Goal: Task Accomplishment & Management: Use online tool/utility

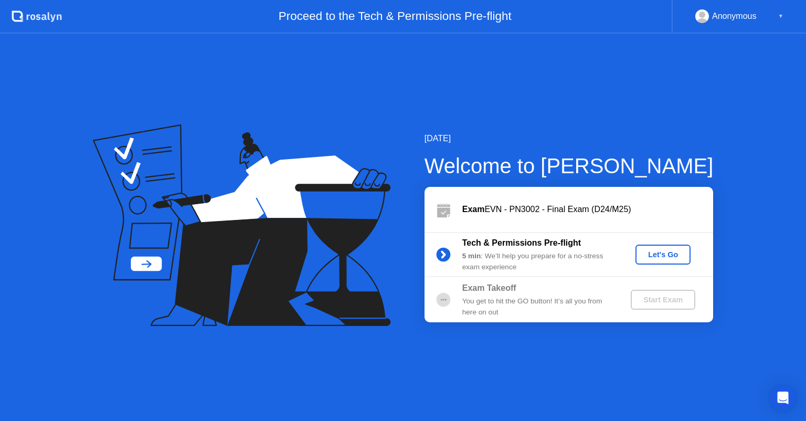
click at [656, 255] on div "Let's Go" at bounding box center [663, 254] width 47 height 8
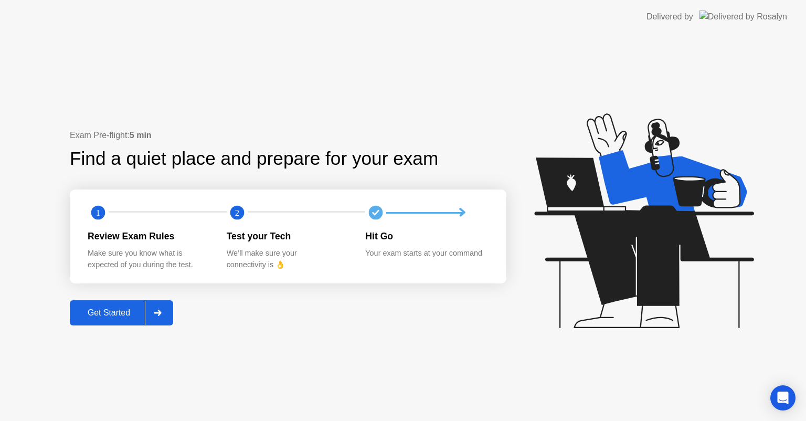
click at [101, 311] on div "Get Started" at bounding box center [109, 312] width 72 height 9
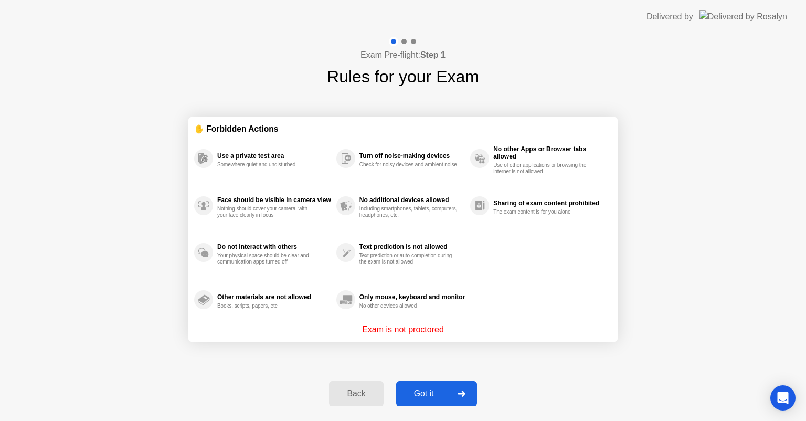
click at [441, 397] on div "Got it" at bounding box center [423, 393] width 49 height 9
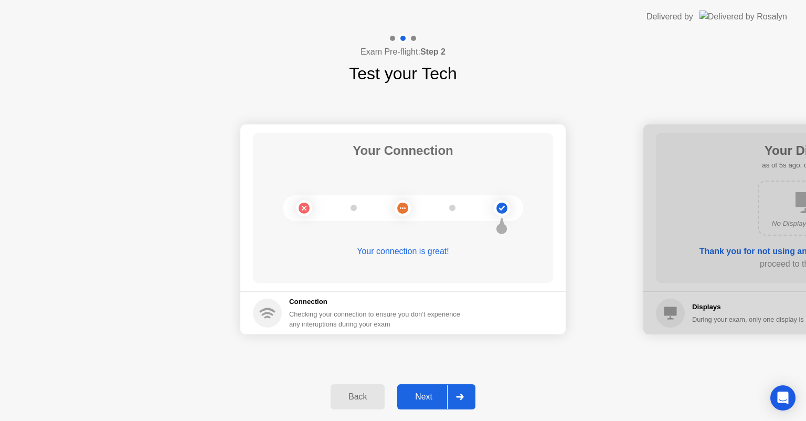
click at [431, 397] on div "Next" at bounding box center [423, 396] width 47 height 9
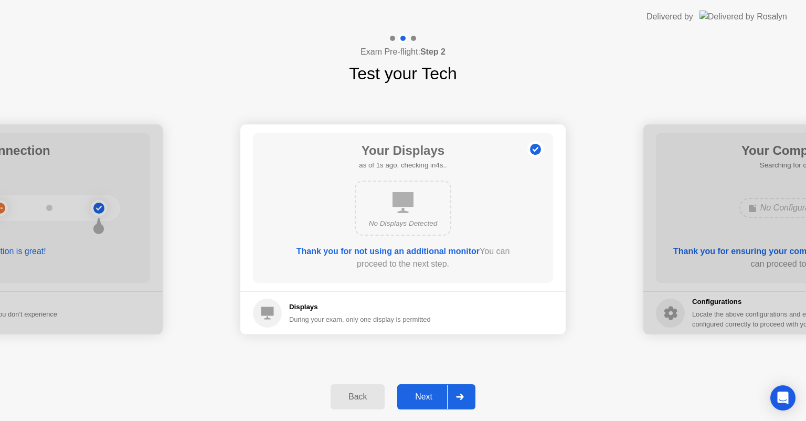
click at [427, 393] on div "Next" at bounding box center [423, 396] width 47 height 9
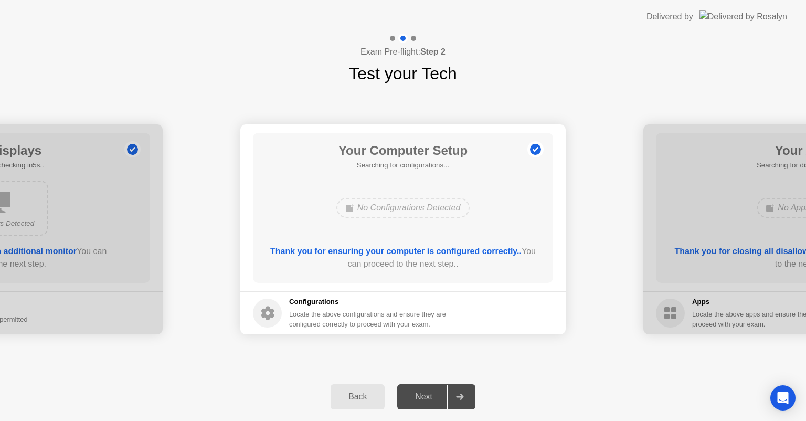
click at [427, 393] on div "Next" at bounding box center [423, 396] width 47 height 9
click at [428, 403] on button "Next" at bounding box center [436, 396] width 78 height 25
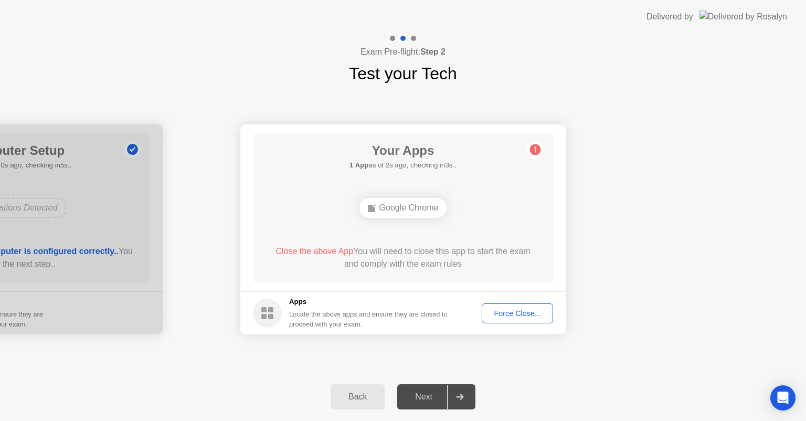
click at [519, 320] on button "Force Close..." at bounding box center [517, 313] width 71 height 20
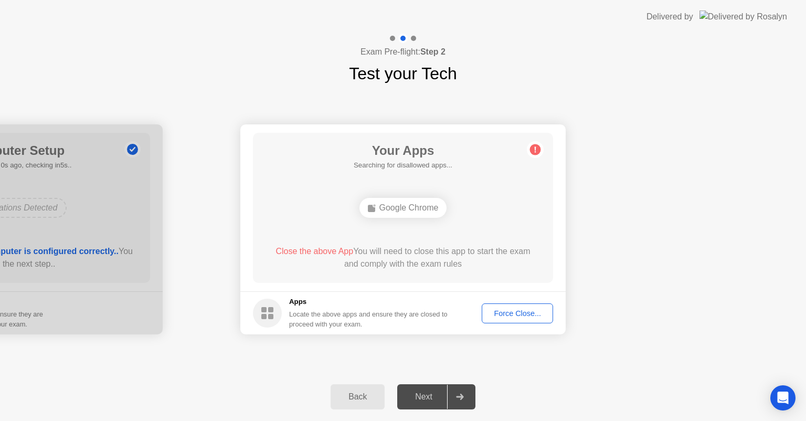
click at [522, 311] on div "Force Close..." at bounding box center [517, 313] width 64 height 8
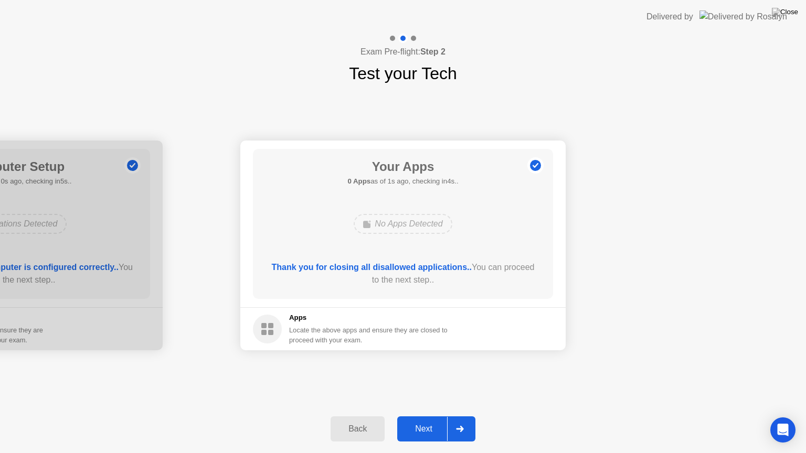
click at [426, 420] on div "Next" at bounding box center [423, 429] width 47 height 9
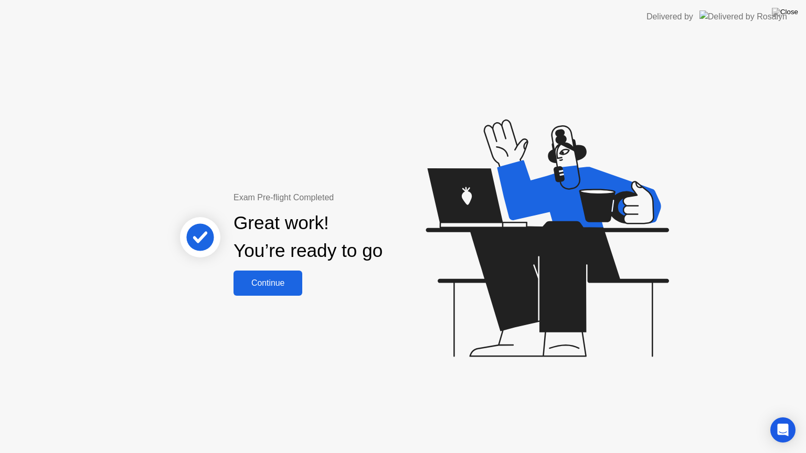
click at [260, 285] on div "Continue" at bounding box center [268, 283] width 62 height 9
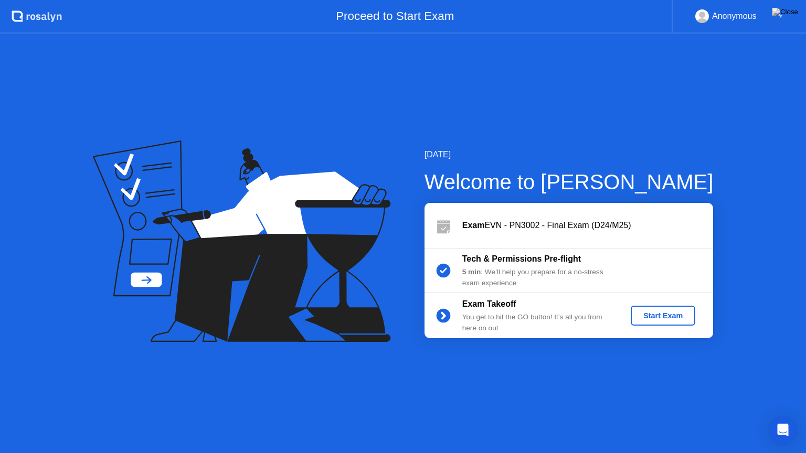
click at [657, 317] on div "Start Exam" at bounding box center [663, 316] width 56 height 8
